Goal: Use online tool/utility: Utilize a website feature to perform a specific function

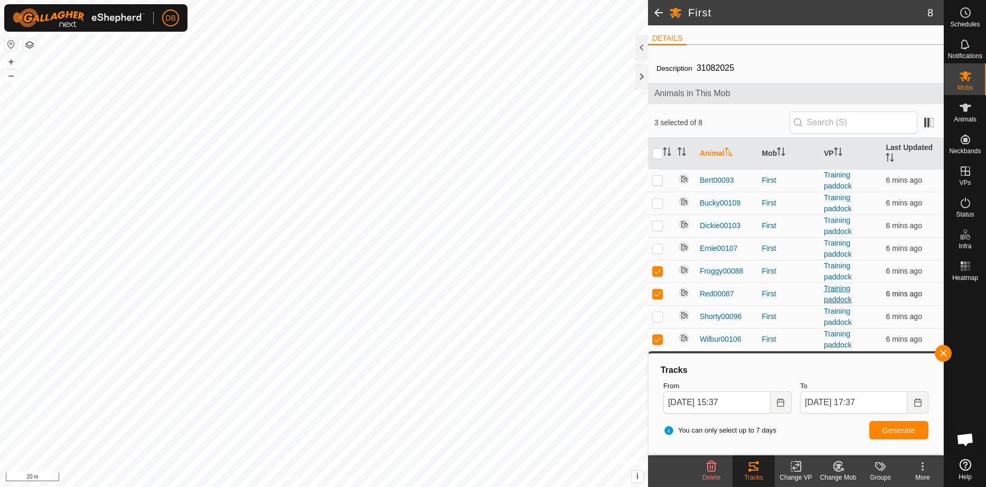
scroll to position [405, 0]
click at [915, 403] on icon "Choose Date" at bounding box center [918, 402] width 8 height 8
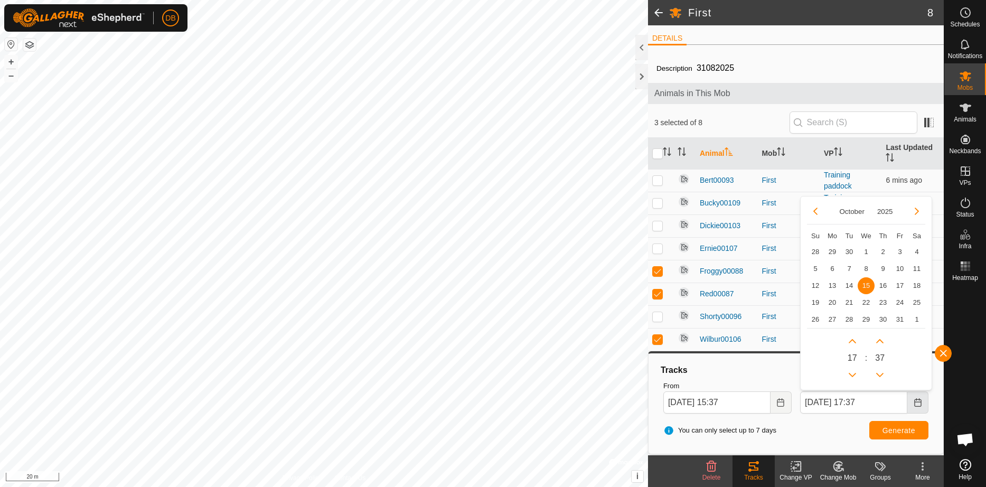
click at [915, 403] on icon "Choose Date" at bounding box center [918, 402] width 8 height 8
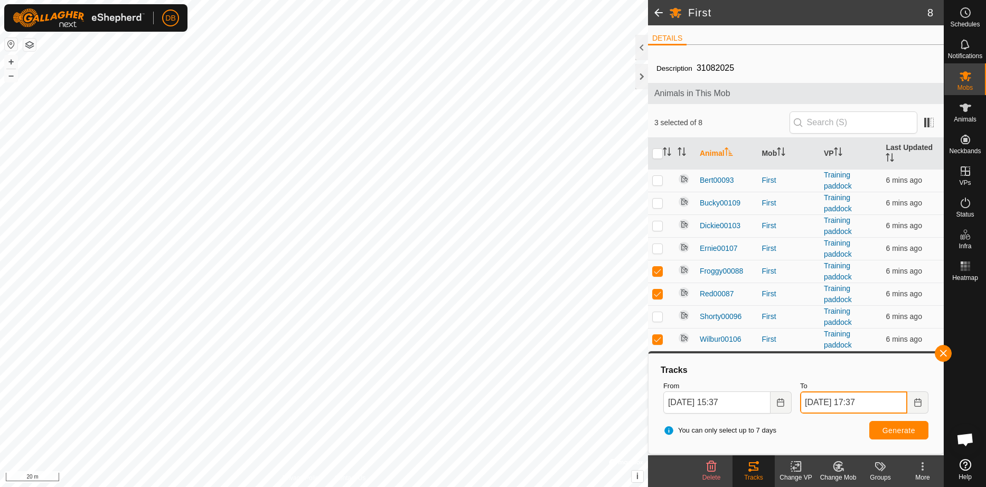
click at [864, 403] on input "[DATE] 17:37" at bounding box center [853, 402] width 107 height 22
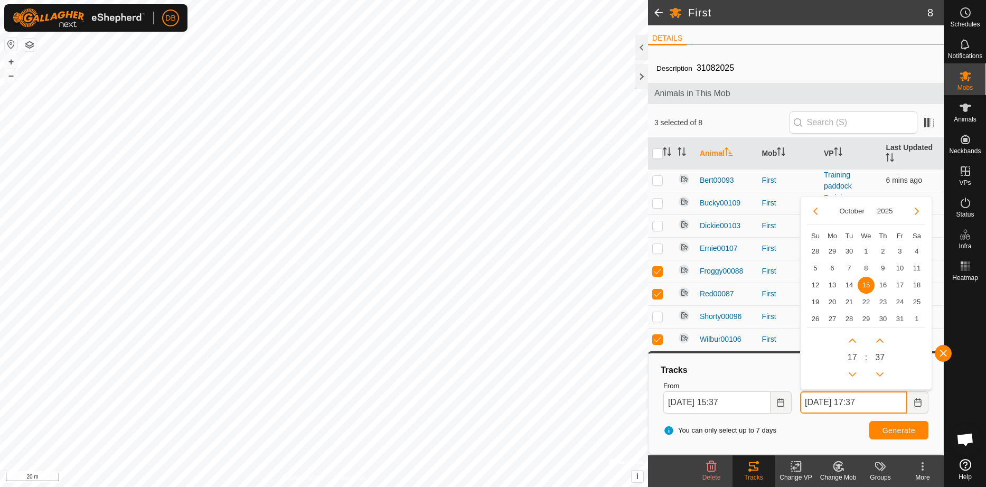
click at [866, 402] on input "[DATE] 17:37" at bounding box center [853, 402] width 107 height 22
click at [851, 338] on button "Next Hour" at bounding box center [852, 340] width 17 height 17
type input "[DATE] 18:37"
click at [904, 431] on span "Generate" at bounding box center [898, 430] width 33 height 8
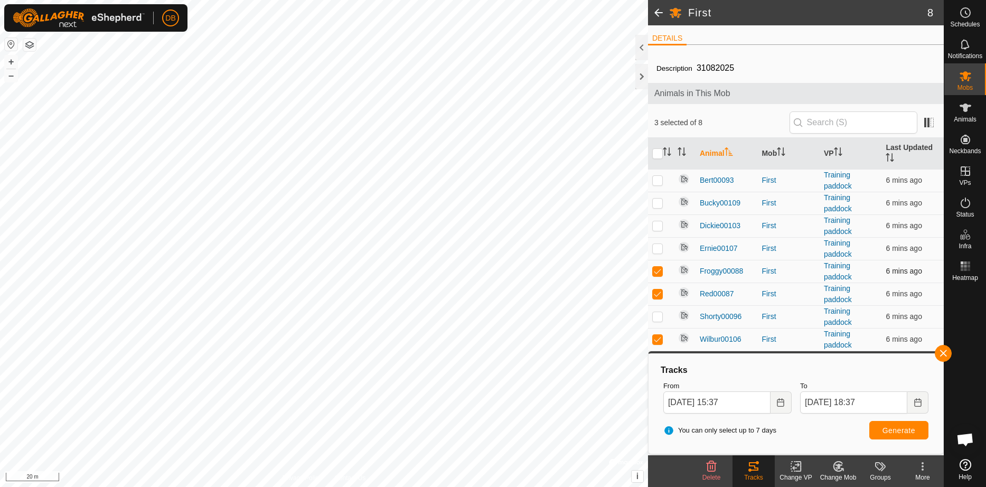
drag, startPoint x: 658, startPoint y: 270, endPoint x: 658, endPoint y: 276, distance: 5.8
click at [659, 270] on p-checkbox at bounding box center [657, 271] width 11 height 8
click at [659, 271] on p-checkbox at bounding box center [657, 271] width 11 height 8
checkbox input "true"
click at [657, 294] on p-checkbox at bounding box center [657, 293] width 11 height 8
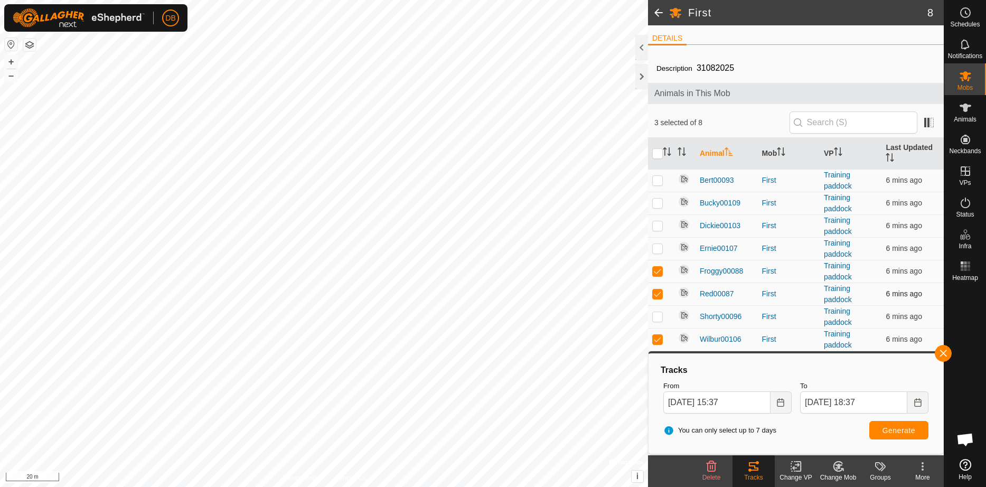
checkbox input "false"
click at [660, 273] on p-checkbox at bounding box center [657, 271] width 11 height 8
click at [656, 270] on p-checkbox at bounding box center [657, 271] width 11 height 8
checkbox input "false"
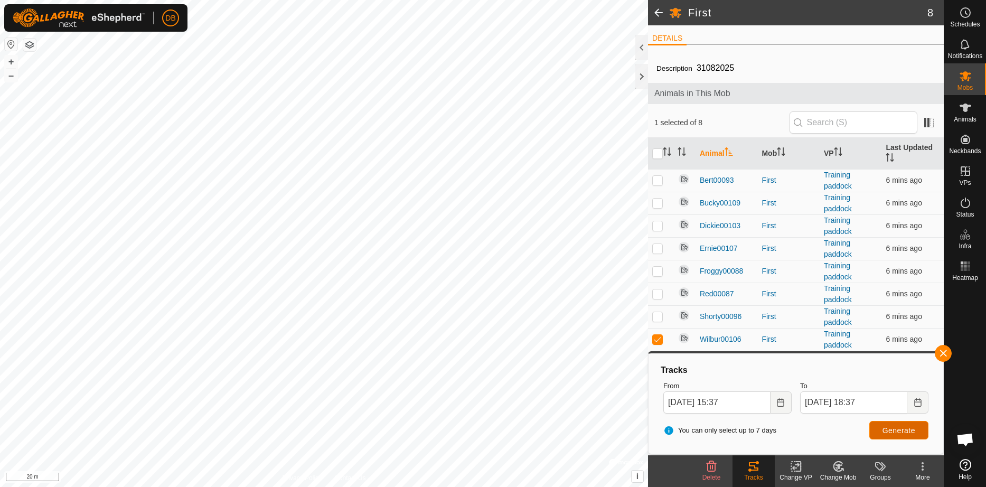
click at [882, 428] on span "Generate" at bounding box center [898, 430] width 33 height 8
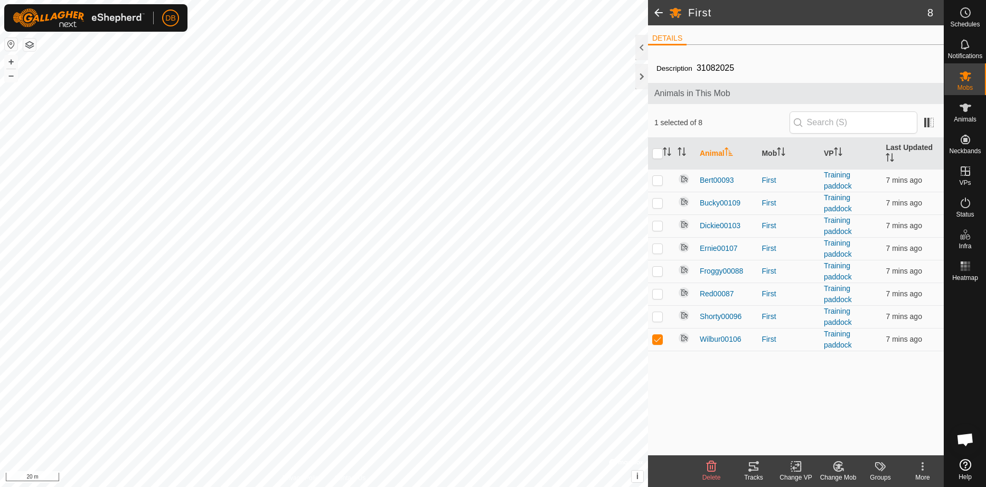
scroll to position [370, 0]
click at [754, 483] on div "Tracks" at bounding box center [753, 471] width 42 height 32
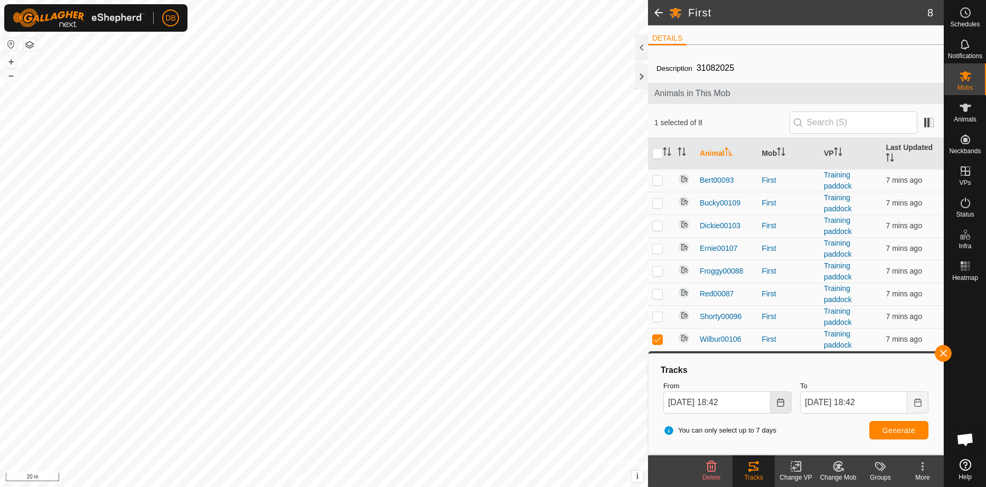
click at [777, 405] on icon "Choose Date" at bounding box center [780, 402] width 8 height 8
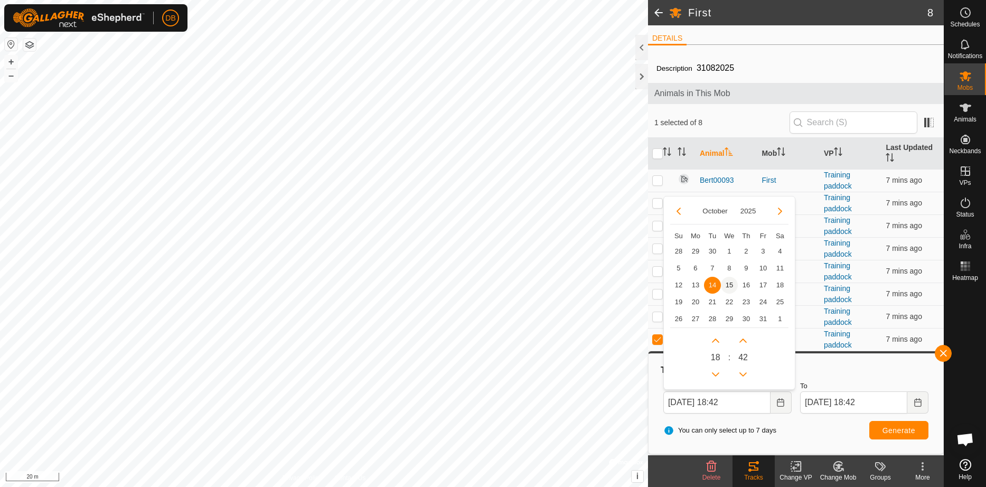
click at [730, 285] on span "15" at bounding box center [729, 285] width 17 height 17
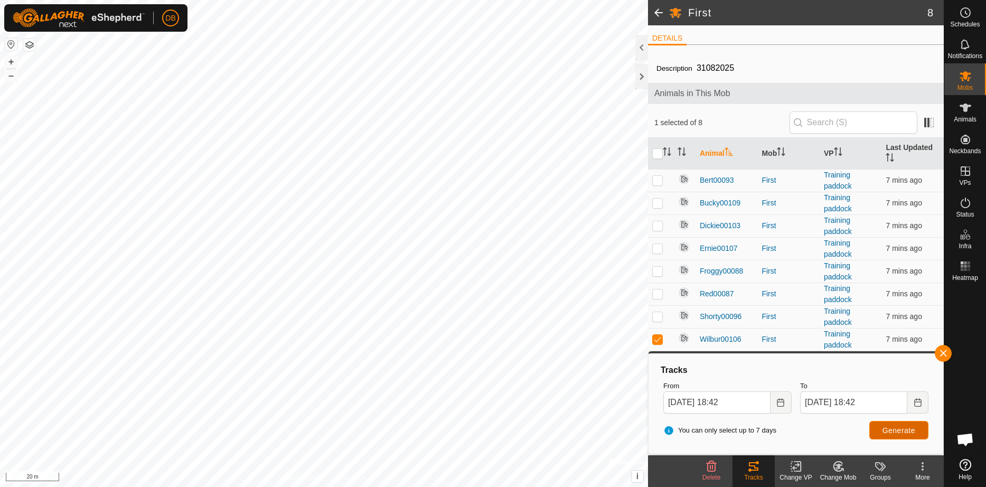
click at [882, 433] on span "Generate" at bounding box center [898, 430] width 33 height 8
click at [779, 402] on icon "Choose Date" at bounding box center [780, 402] width 7 height 8
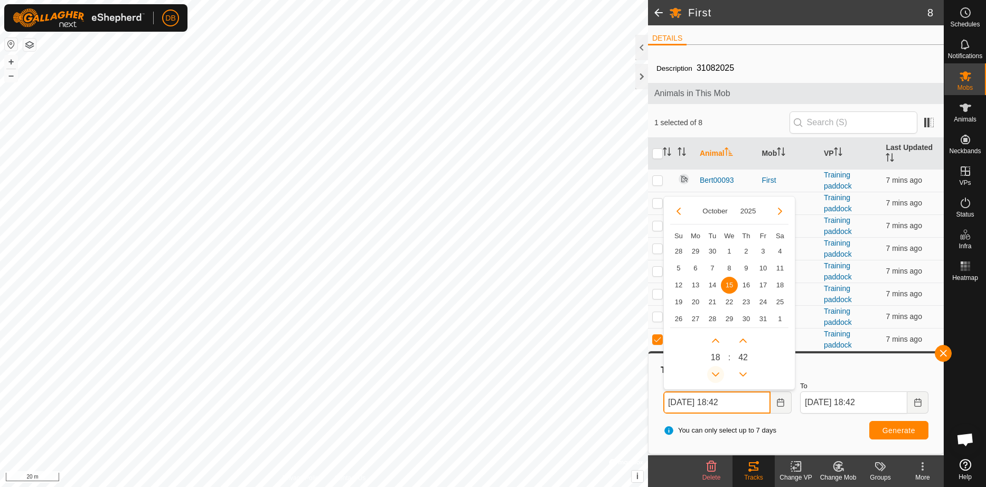
click at [713, 371] on button "Previous Hour" at bounding box center [715, 374] width 17 height 17
click at [715, 371] on button "Previous Hour" at bounding box center [715, 374] width 17 height 17
click at [714, 371] on span "Previous Hour" at bounding box center [714, 371] width 0 height 0
click at [717, 341] on button "Next Hour" at bounding box center [715, 340] width 17 height 17
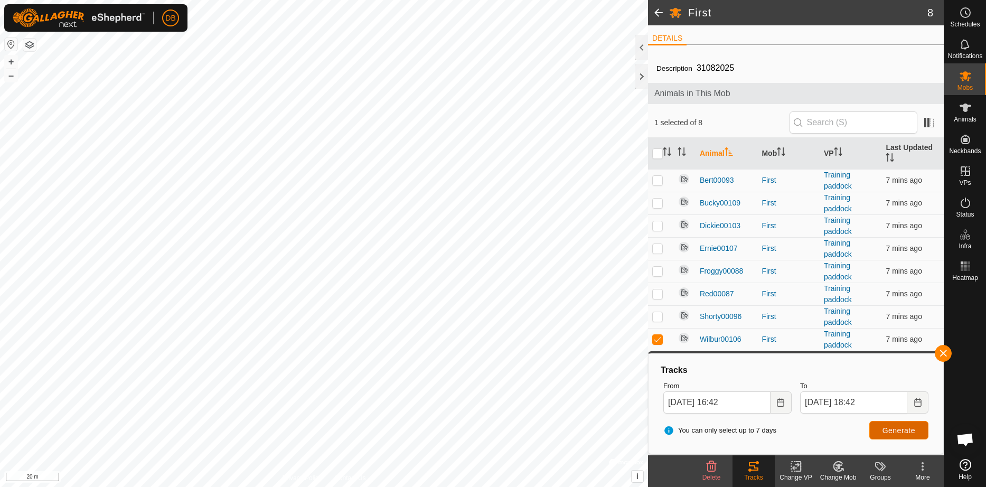
click at [881, 429] on button "Generate" at bounding box center [898, 430] width 59 height 18
click at [778, 403] on icon "Choose Date" at bounding box center [780, 402] width 8 height 8
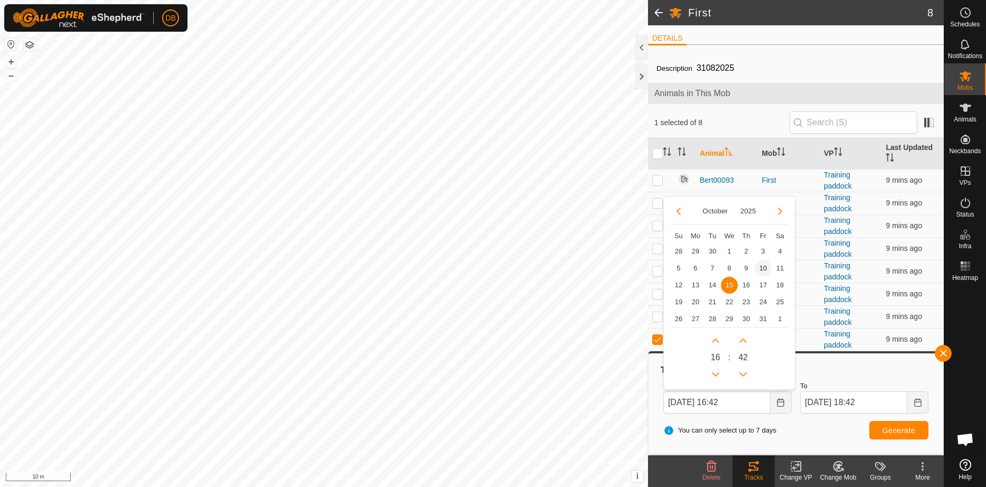
click at [762, 268] on span "10" at bounding box center [763, 268] width 17 height 17
type input "10 Oct, 2025 16:42"
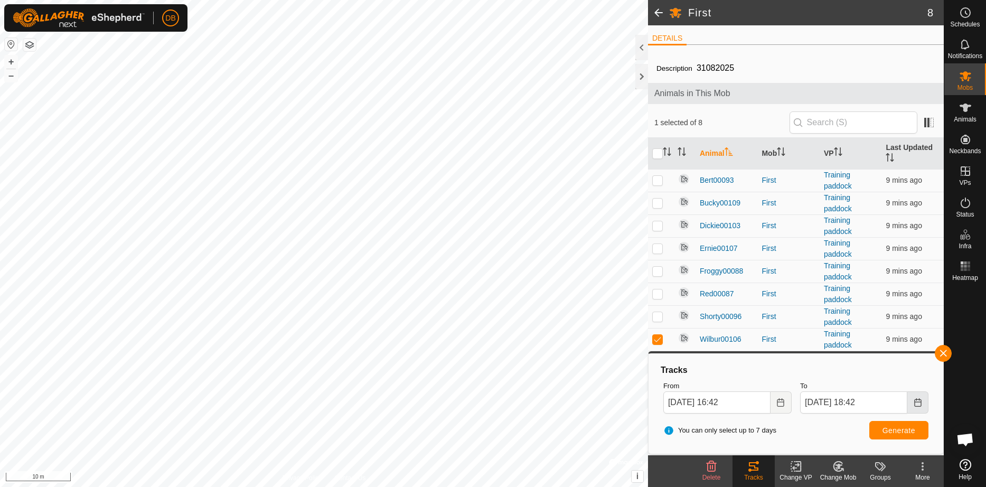
click at [915, 405] on icon "Choose Date" at bounding box center [918, 402] width 8 height 8
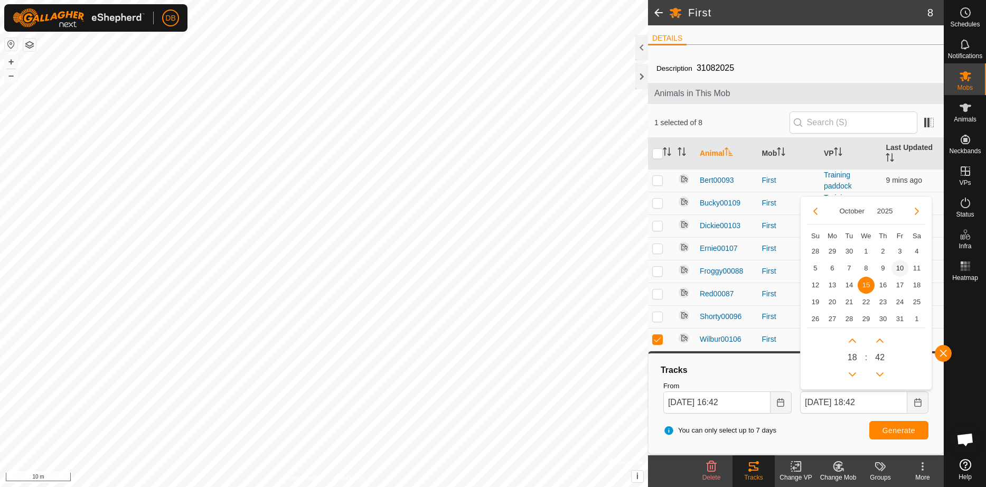
click at [900, 269] on span "10" at bounding box center [899, 268] width 17 height 17
type input "10 Oct, 2025 18:42"
click at [900, 268] on span "10" at bounding box center [900, 268] width 0 height 0
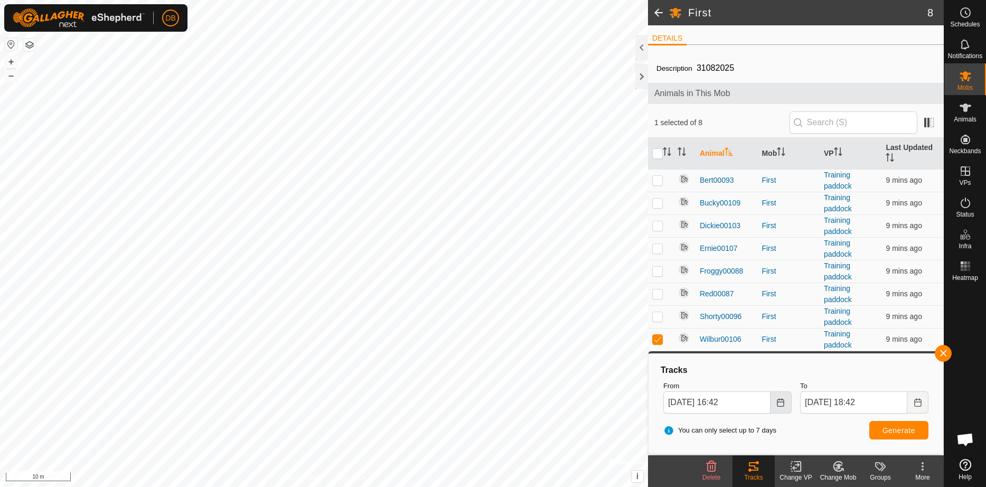
click at [780, 403] on icon "Choose Date" at bounding box center [780, 402] width 8 height 8
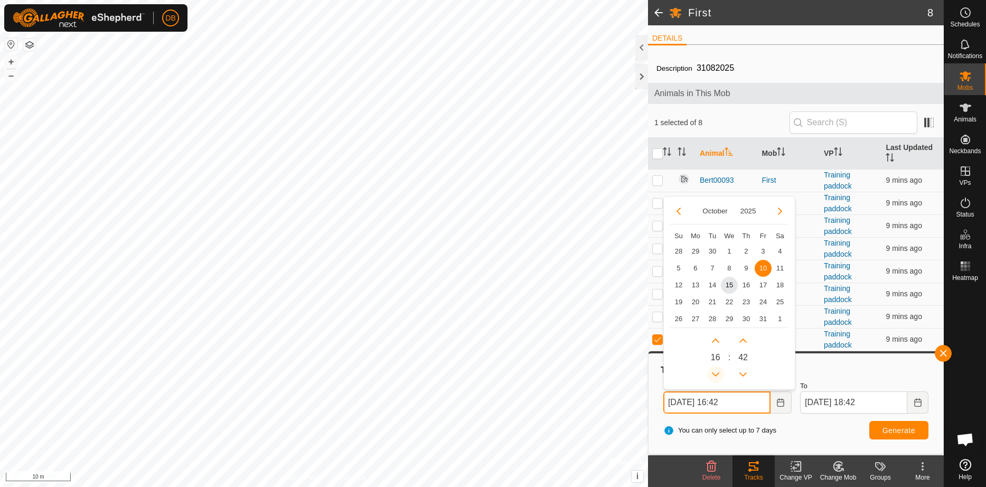
click at [717, 371] on button "Previous Hour" at bounding box center [715, 374] width 17 height 17
click at [716, 374] on span "Previous Hour" at bounding box center [716, 374] width 0 height 0
click at [717, 371] on span "Previous Hour" at bounding box center [717, 371] width 0 height 0
click at [717, 371] on button "Previous Hour" at bounding box center [715, 374] width 17 height 17
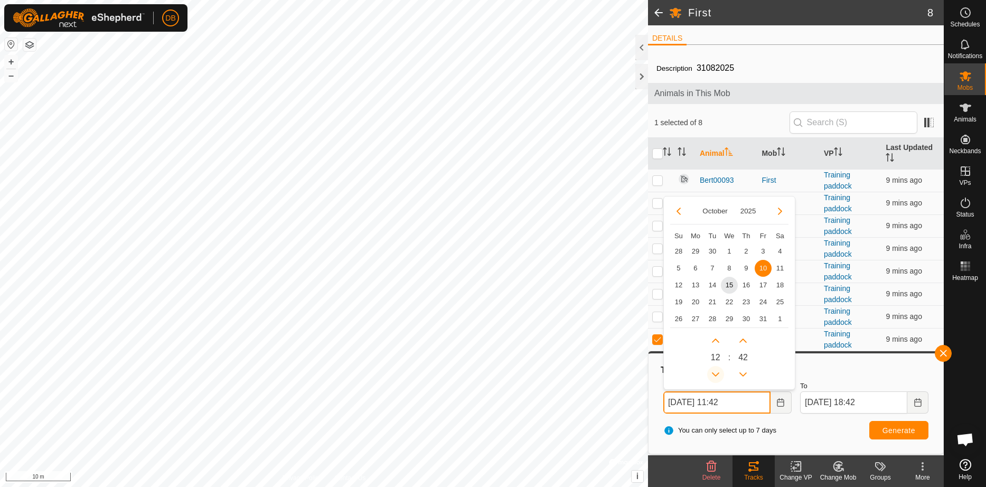
click at [717, 371] on span "Previous Hour" at bounding box center [717, 371] width 0 height 0
type input "10 Oct, 2025 10:42"
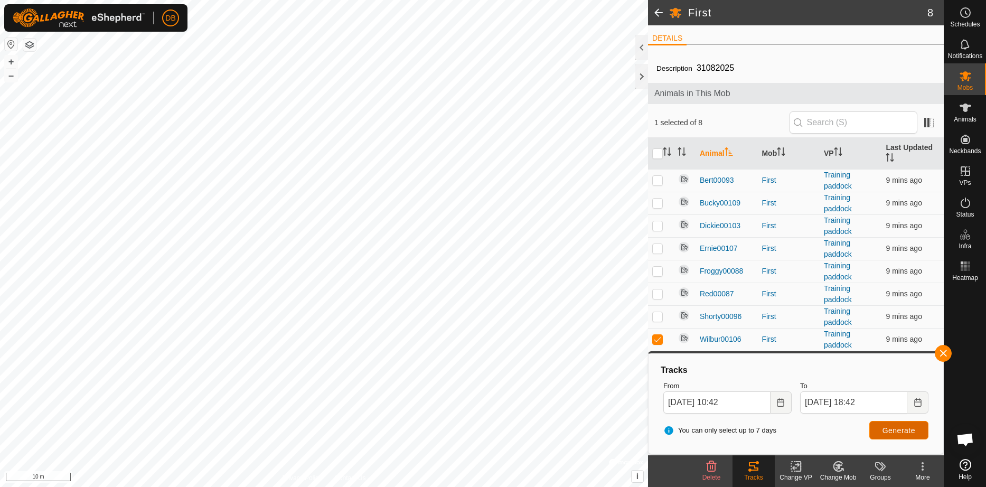
click at [883, 433] on span "Generate" at bounding box center [898, 430] width 33 height 8
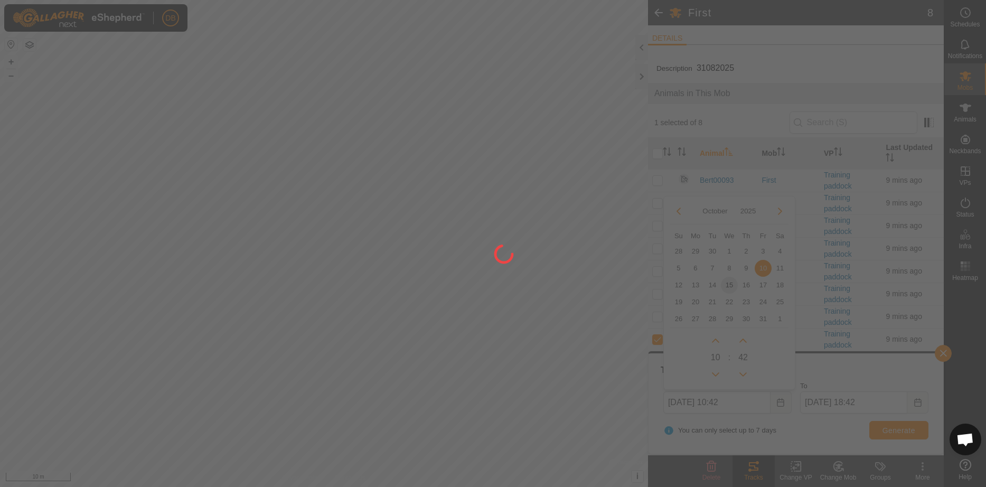
click at [883, 433] on div at bounding box center [493, 243] width 986 height 487
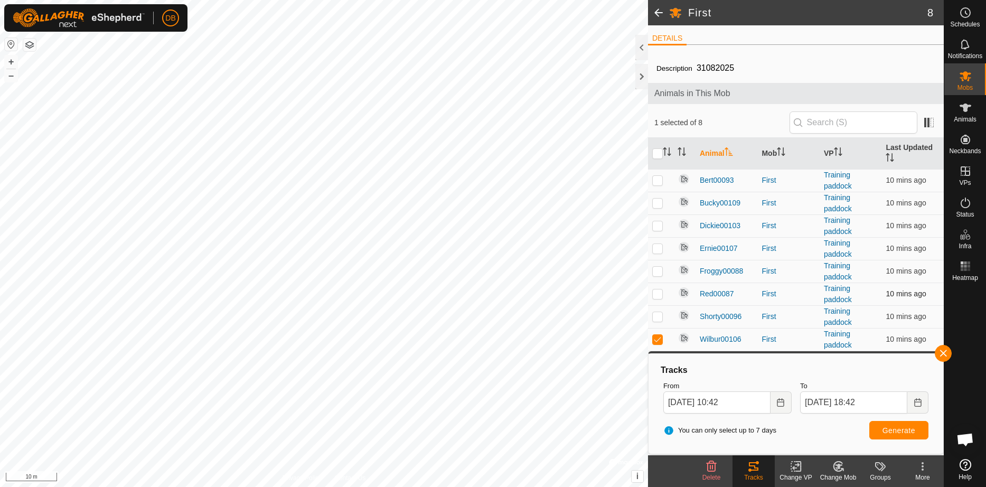
click at [657, 292] on p-checkbox at bounding box center [657, 293] width 11 height 8
click at [656, 295] on p-checkbox at bounding box center [657, 293] width 11 height 8
checkbox input "true"
click at [655, 315] on p-checkbox at bounding box center [657, 316] width 11 height 8
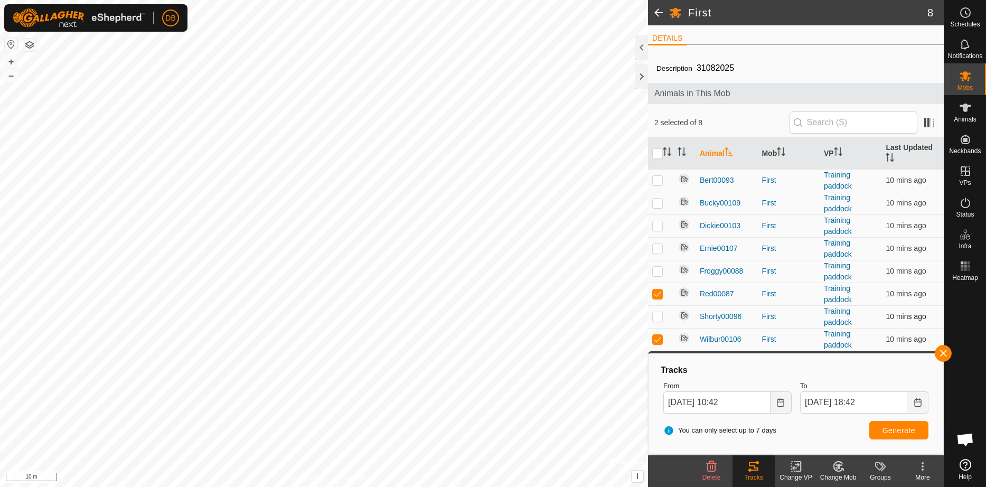
checkbox input "true"
click at [657, 271] on p-checkbox at bounding box center [657, 271] width 11 height 8
click at [884, 428] on span "Generate" at bounding box center [898, 430] width 33 height 8
click at [655, 273] on p-checkbox at bounding box center [657, 271] width 11 height 8
checkbox input "false"
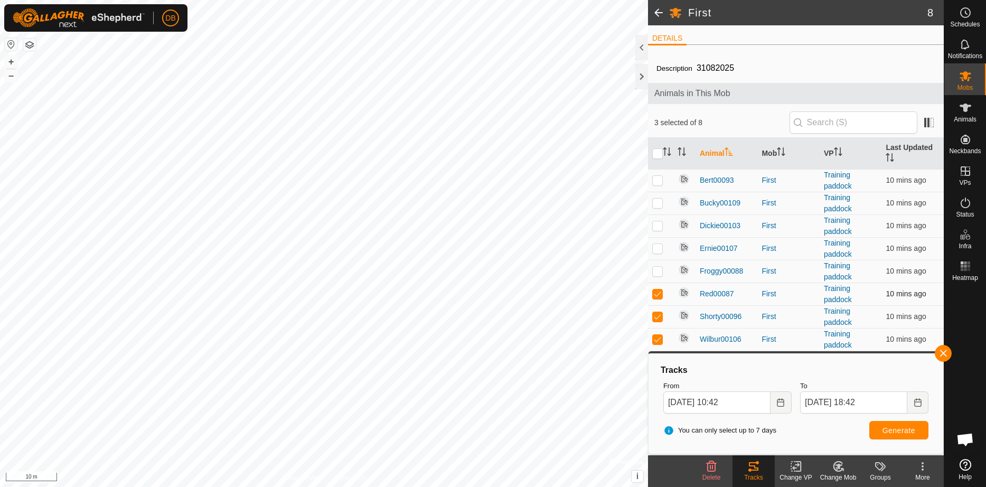
click at [661, 292] on p-checkbox at bounding box center [657, 293] width 11 height 8
checkbox input "false"
click at [657, 317] on p-checkbox at bounding box center [657, 316] width 11 height 8
checkbox input "false"
click at [892, 431] on span "Generate" at bounding box center [898, 430] width 33 height 8
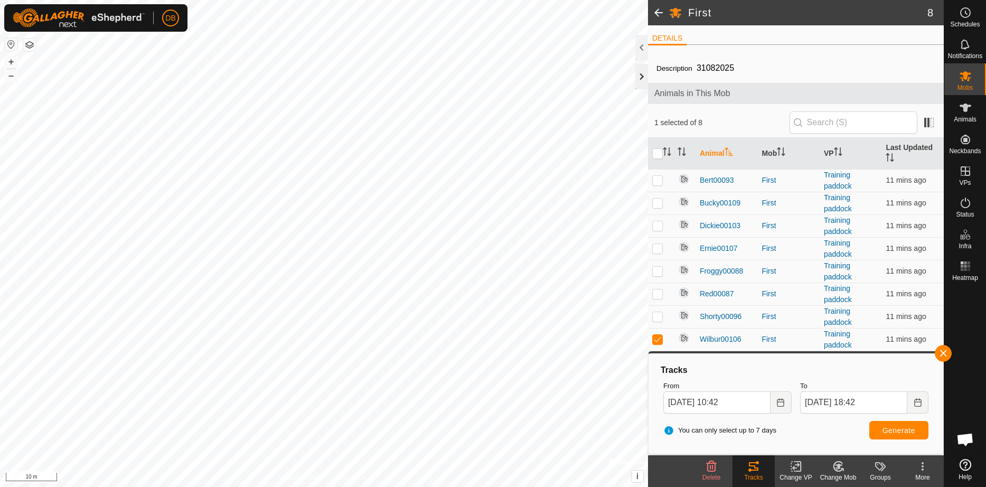
click at [642, 73] on div at bounding box center [641, 76] width 13 height 25
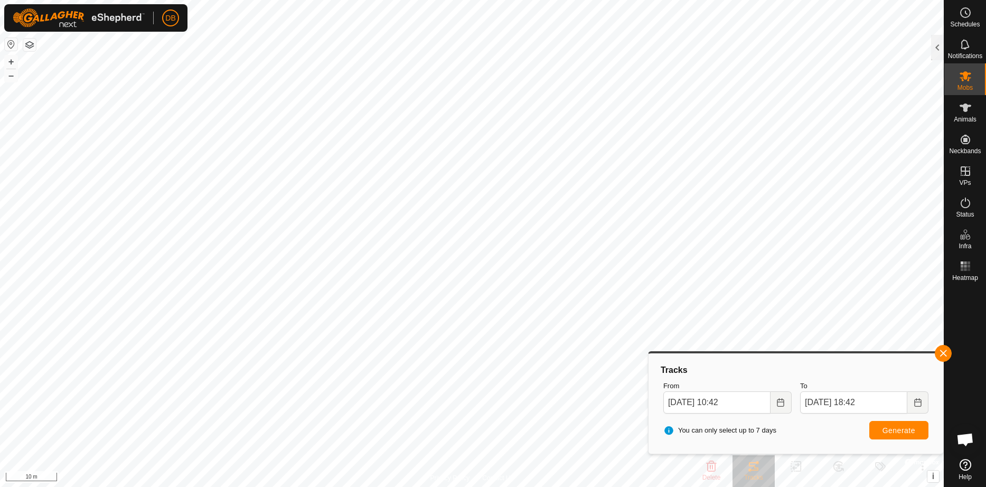
click at [29, 42] on button "button" at bounding box center [29, 45] width 13 height 13
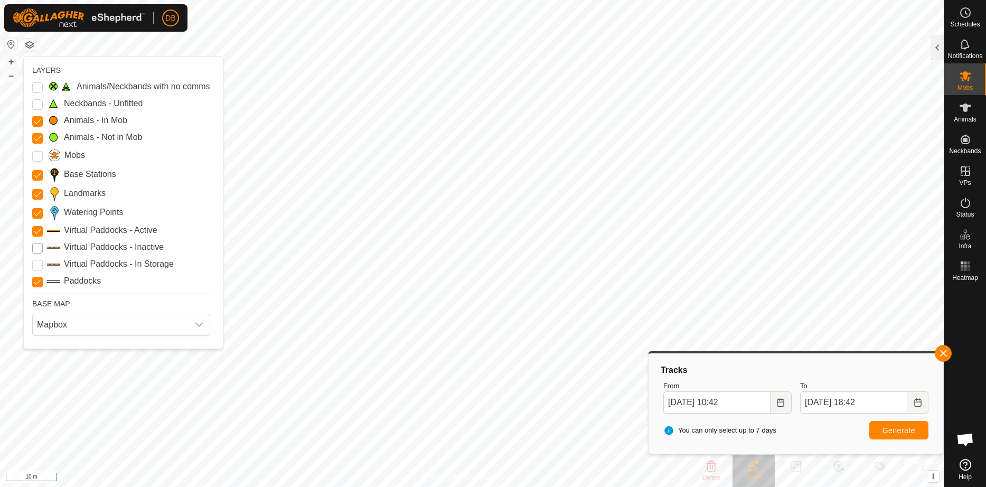
click at [37, 253] on Inactive "Virtual Paddocks - Inactive" at bounding box center [37, 248] width 11 height 11
